Goal: Register for event/course

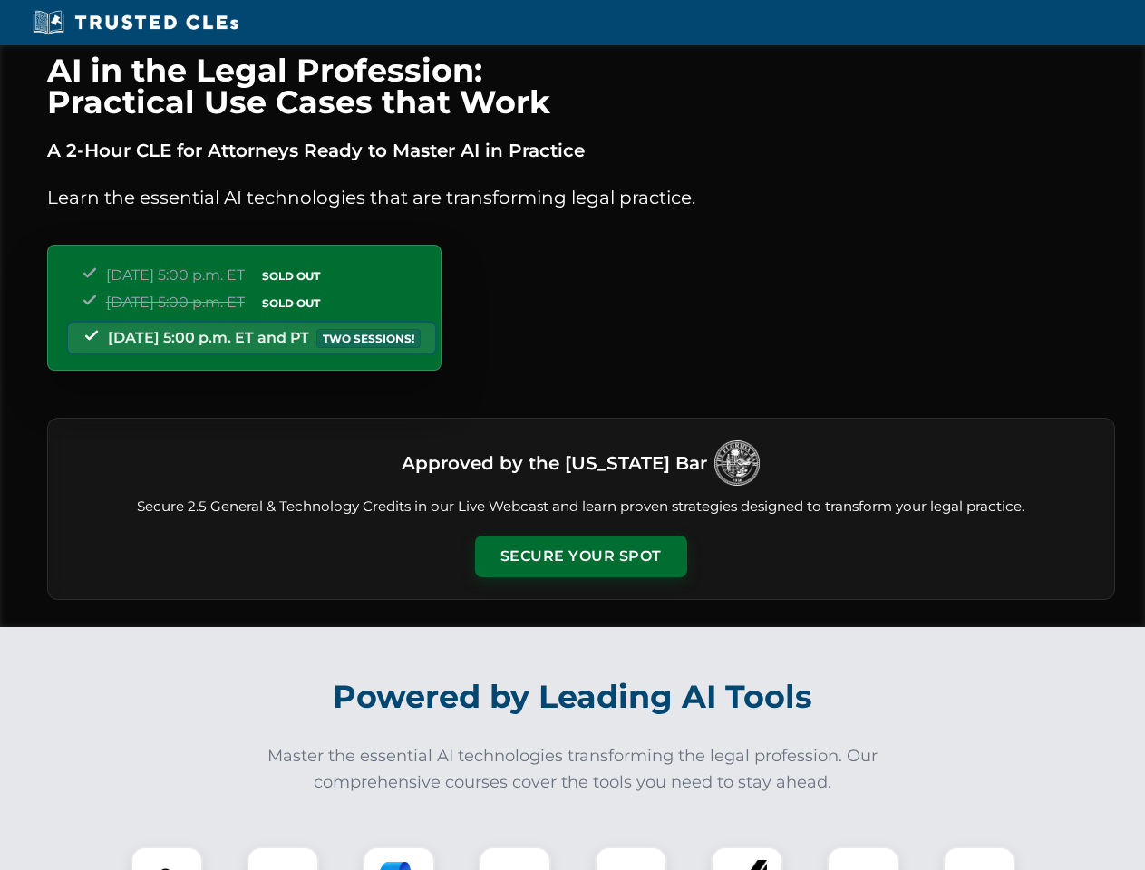
click at [580, 556] on button "Secure Your Spot" at bounding box center [581, 557] width 212 height 42
click at [167, 858] on img at bounding box center [166, 882] width 53 height 53
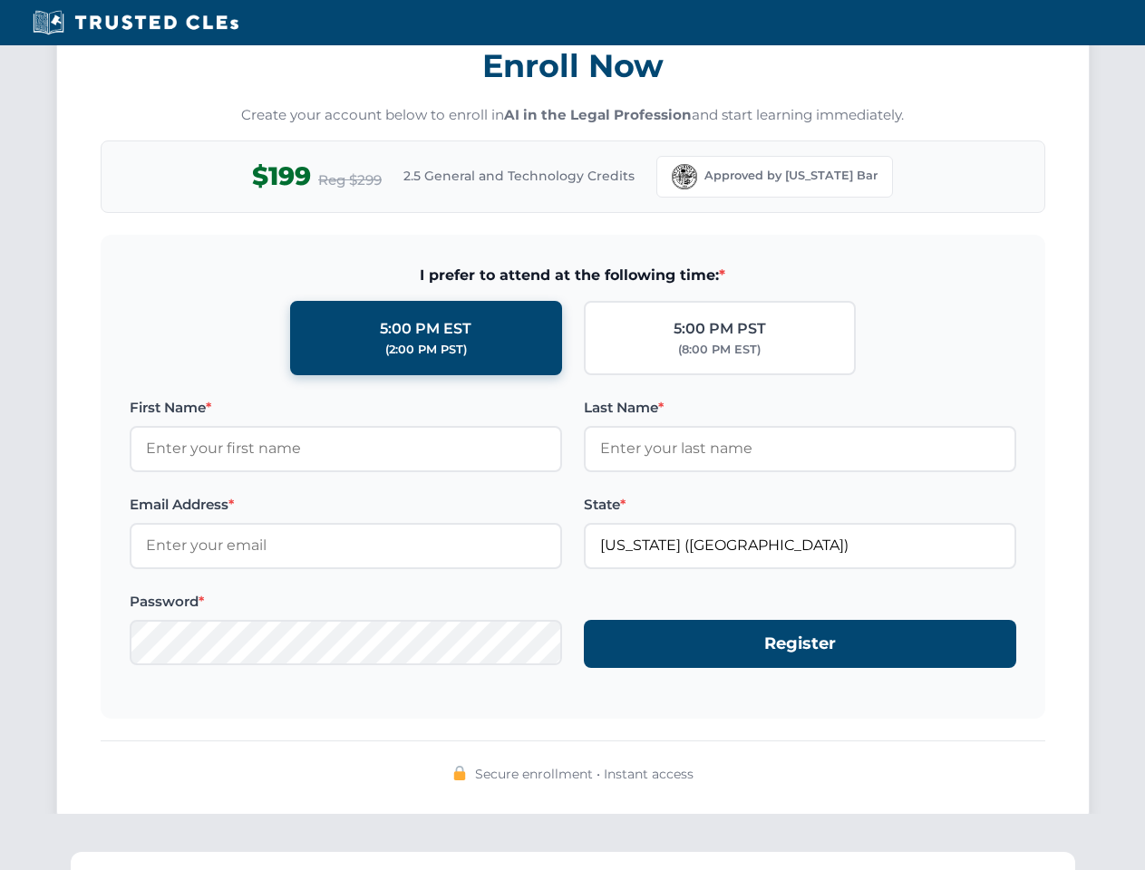
scroll to position [1779, 0]
